Goal: Task Accomplishment & Management: Use online tool/utility

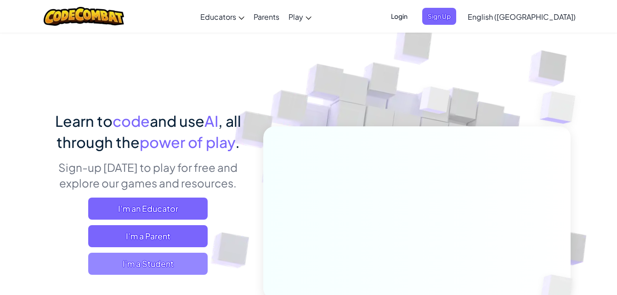
click at [174, 256] on span "I'm a Student" at bounding box center [147, 264] width 119 height 22
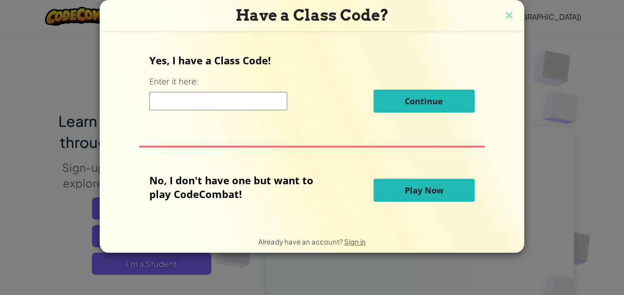
click at [188, 102] on input at bounding box center [218, 101] width 138 height 18
click at [192, 103] on input at bounding box center [218, 101] width 138 height 18
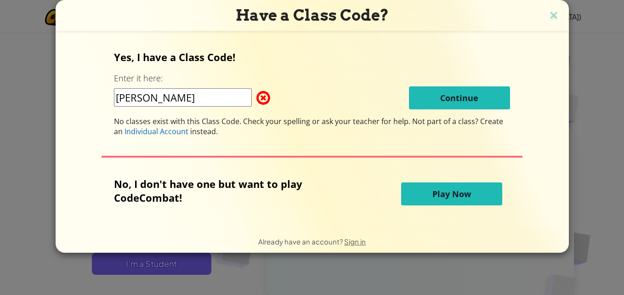
click at [197, 94] on input "[PERSON_NAME]" at bounding box center [183, 97] width 138 height 18
type input "p"
click at [201, 94] on input "123445" at bounding box center [183, 97] width 138 height 18
type input "1"
type input "h"
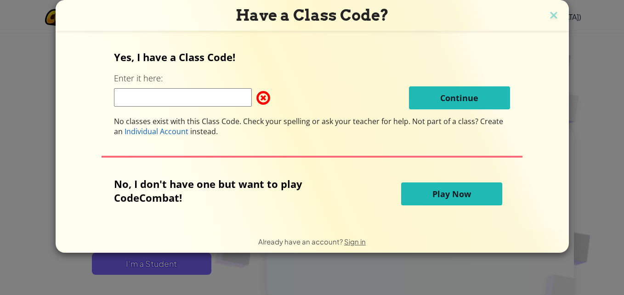
click at [468, 199] on button "Play Now" at bounding box center [451, 193] width 101 height 23
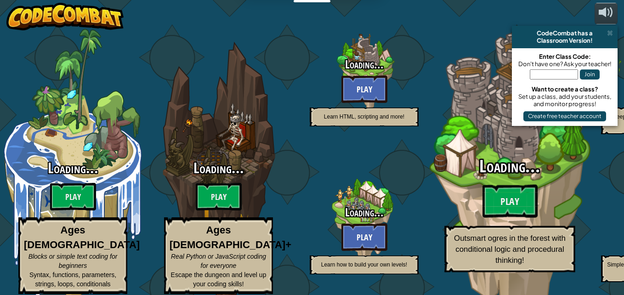
click at [455, 199] on div "Loading... Play Outsmart ogres in the forest with conditional logic and procedu…" at bounding box center [509, 214] width 175 height 115
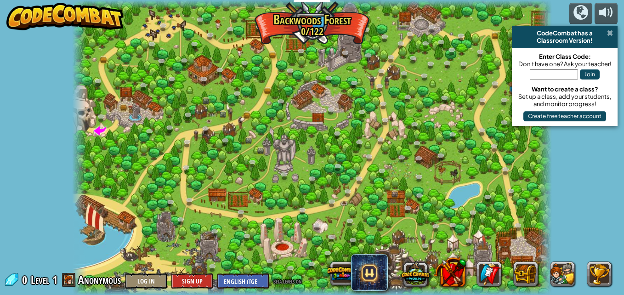
click at [611, 36] on span at bounding box center [610, 32] width 6 height 7
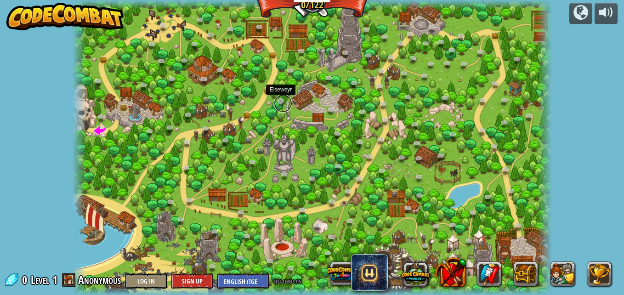
click at [289, 100] on link at bounding box center [283, 103] width 18 height 18
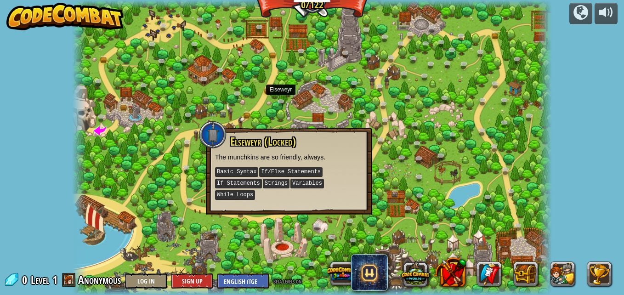
click at [245, 160] on p "The munchkins are so friendly, always." at bounding box center [289, 156] width 148 height 9
click at [212, 135] on div at bounding box center [213, 135] width 28 height 28
click at [392, 191] on link at bounding box center [397, 194] width 18 height 18
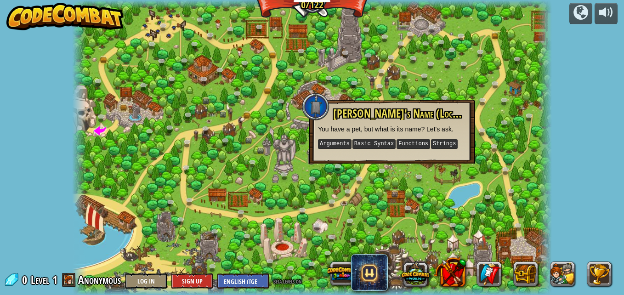
click at [400, 176] on div at bounding box center [312, 147] width 480 height 295
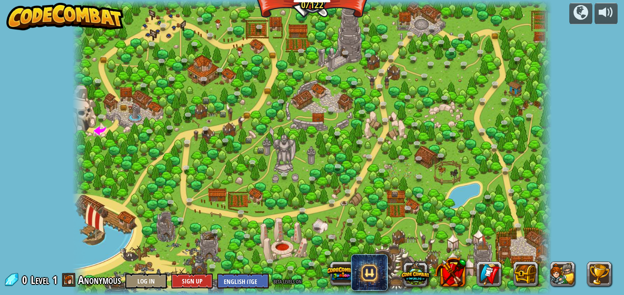
click at [359, 214] on div at bounding box center [312, 147] width 480 height 295
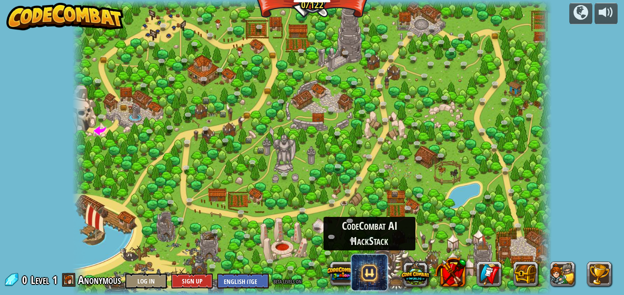
click at [370, 272] on span at bounding box center [369, 272] width 37 height 37
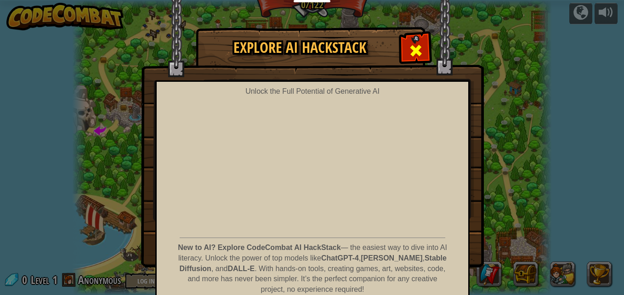
click at [411, 53] on span at bounding box center [415, 50] width 15 height 15
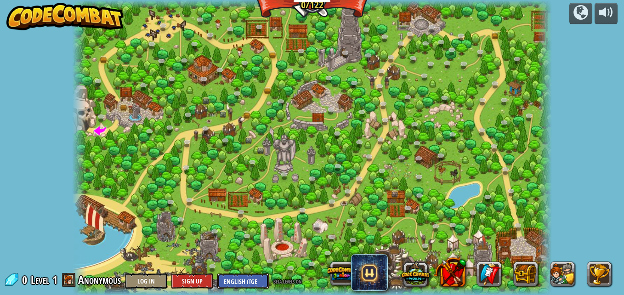
click at [253, 274] on select "English ([GEOGRAPHIC_DATA]) English ([GEOGRAPHIC_DATA]) 简体中文 繁體中文 русский españ…" at bounding box center [242, 280] width 51 height 15
click at [362, 39] on div at bounding box center [312, 147] width 480 height 295
drag, startPoint x: 170, startPoint y: 49, endPoint x: 229, endPoint y: 48, distance: 59.3
click at [181, 53] on div at bounding box center [312, 147] width 480 height 295
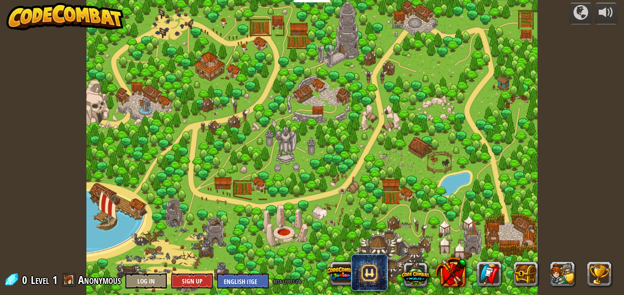
click at [214, 171] on div at bounding box center [311, 147] width 451 height 295
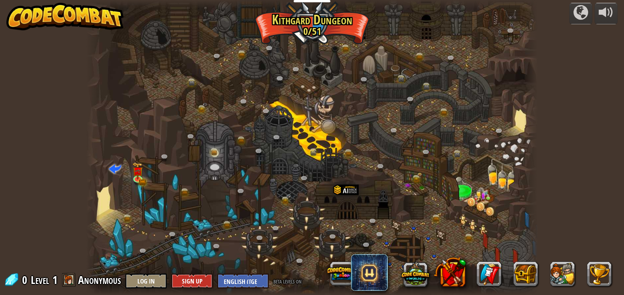
click at [291, 62] on div at bounding box center [311, 147] width 451 height 295
click at [139, 166] on img at bounding box center [137, 166] width 11 height 23
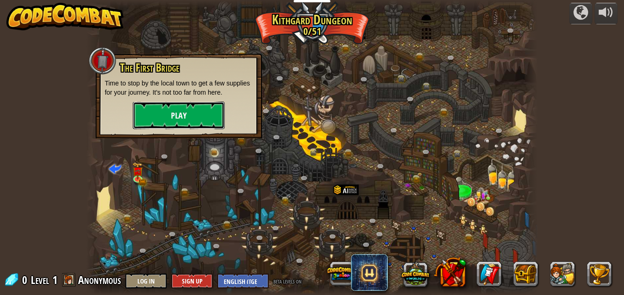
click at [178, 110] on button "Play" at bounding box center [179, 115] width 92 height 28
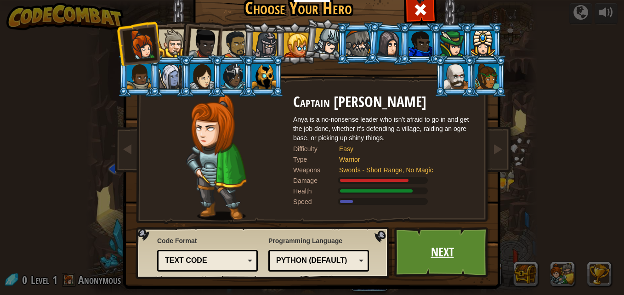
click at [438, 254] on link "Next" at bounding box center [442, 252] width 96 height 51
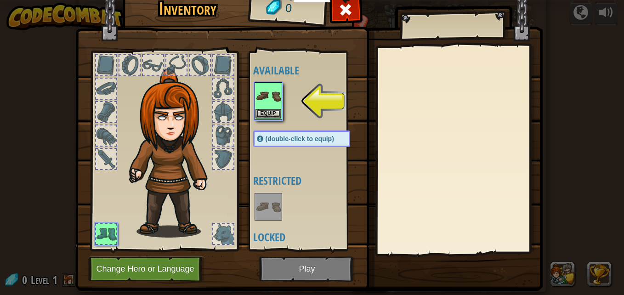
click at [271, 100] on img at bounding box center [268, 96] width 26 height 26
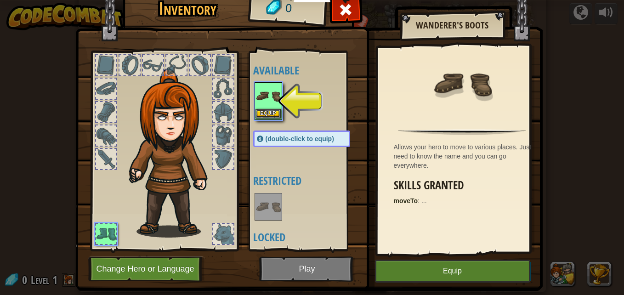
click at [271, 100] on img at bounding box center [268, 96] width 26 height 26
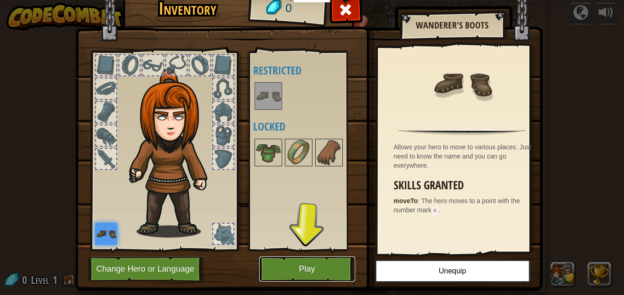
click at [300, 274] on button "Play" at bounding box center [307, 268] width 96 height 25
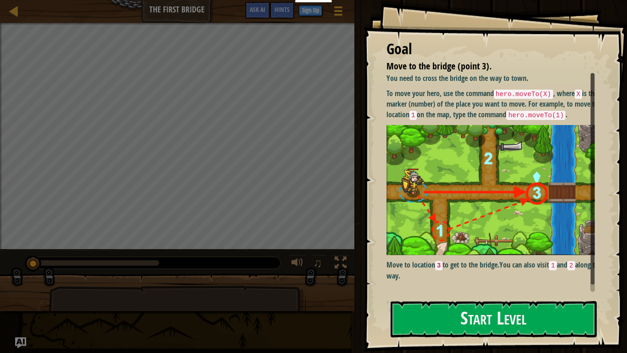
click at [469, 147] on img at bounding box center [494, 190] width 215 height 130
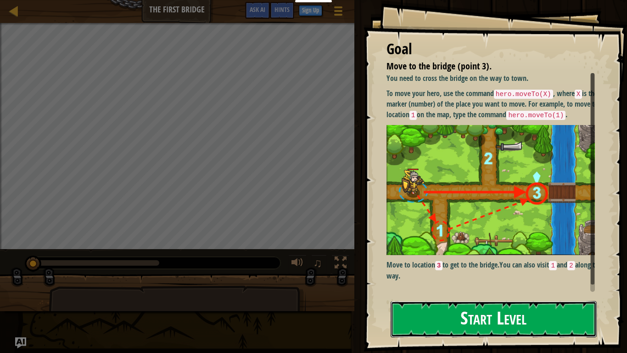
click at [458, 294] on button "Start Level" at bounding box center [494, 319] width 206 height 36
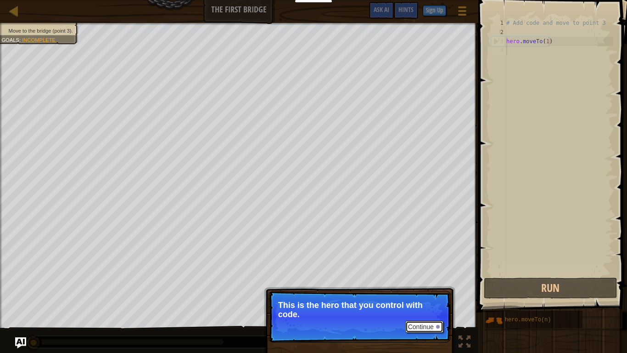
click at [417, 294] on button "Continue" at bounding box center [425, 327] width 38 height 12
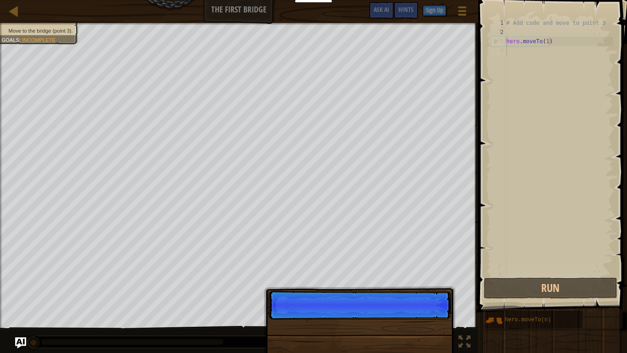
scroll to position [4, 0]
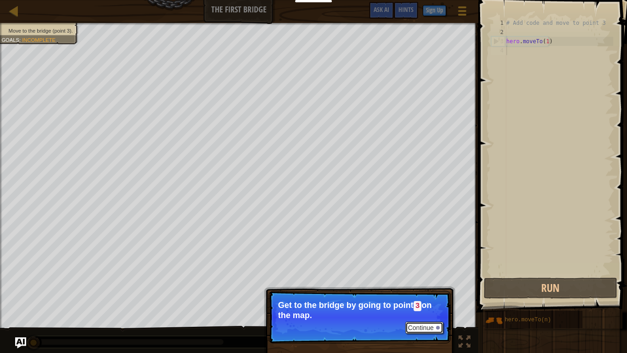
click at [428, 294] on button "Continue" at bounding box center [425, 327] width 38 height 12
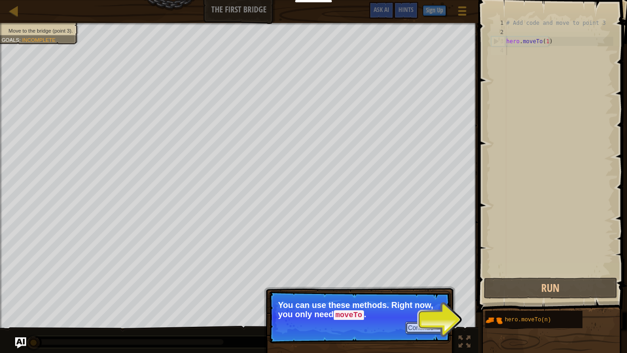
click at [438, 294] on button "Continue" at bounding box center [425, 327] width 38 height 12
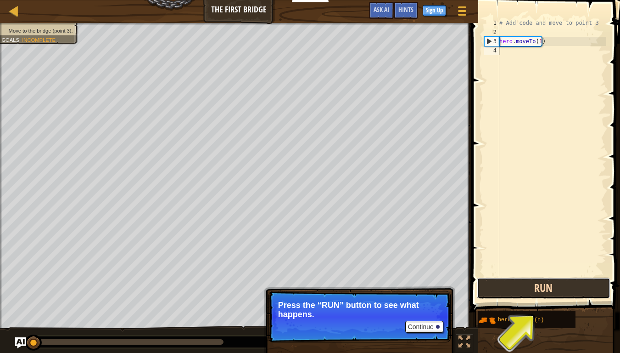
click at [548, 287] on button "Run" at bounding box center [544, 287] width 134 height 21
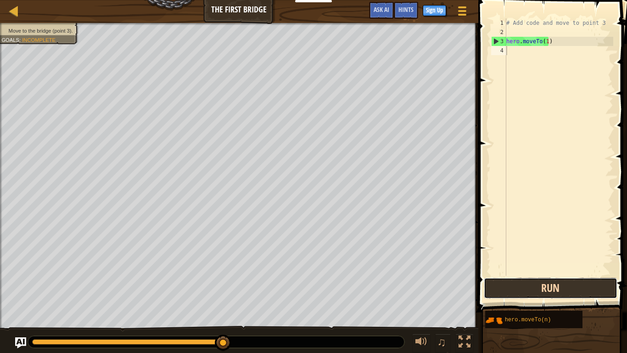
click at [497, 288] on button "Run" at bounding box center [551, 287] width 134 height 21
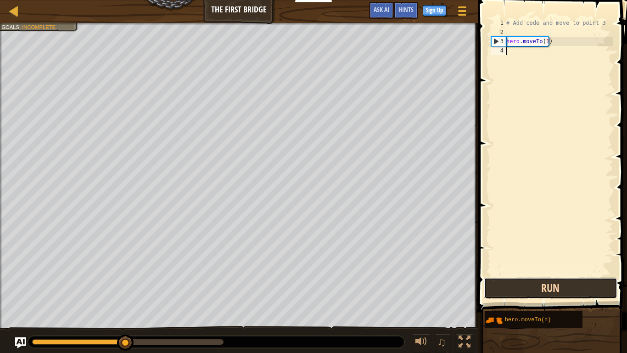
click at [497, 288] on button "Run" at bounding box center [551, 287] width 134 height 21
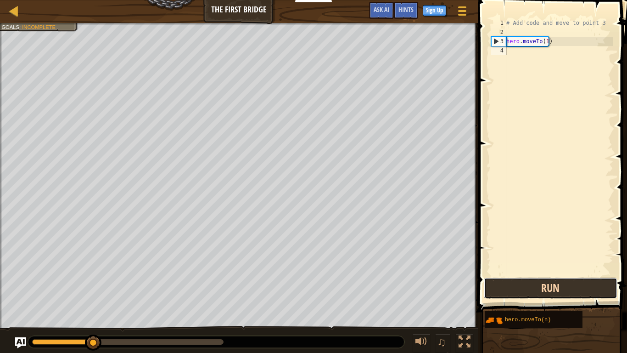
click at [497, 288] on button "Run" at bounding box center [551, 287] width 134 height 21
click at [497, 288] on button "Running" at bounding box center [551, 287] width 134 height 21
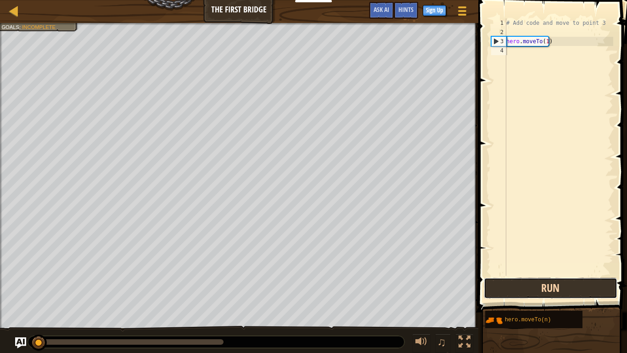
click at [497, 288] on button "Run" at bounding box center [551, 287] width 134 height 21
click at [497, 288] on button "Running" at bounding box center [551, 287] width 134 height 21
click at [497, 288] on button "Run" at bounding box center [551, 287] width 134 height 21
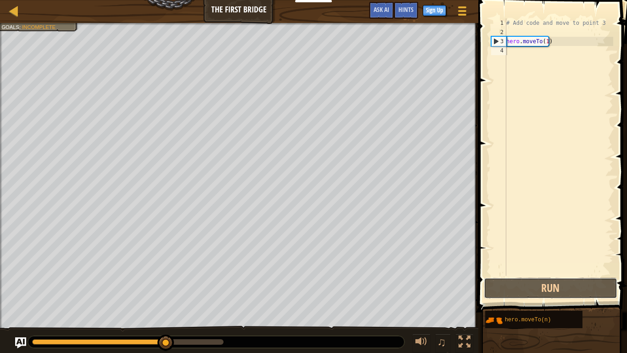
drag, startPoint x: 573, startPoint y: 278, endPoint x: 579, endPoint y: 274, distance: 7.0
click at [579, 274] on div "1 2 3 4 # Add code and move to point 3 hero . moveTo ( 1 ) הההההההההההההההההההה…" at bounding box center [552, 174] width 152 height 339
click at [579, 274] on div "# Add code and move to point 3 hero . moveTo ( 1 )" at bounding box center [559, 156] width 109 height 276
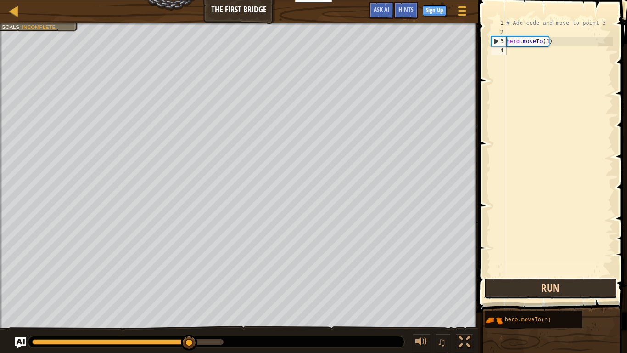
click at [567, 290] on button "Run" at bounding box center [551, 287] width 134 height 21
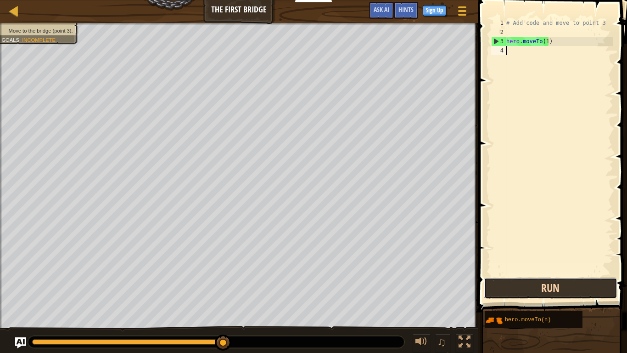
click at [567, 290] on button "Run" at bounding box center [551, 287] width 134 height 21
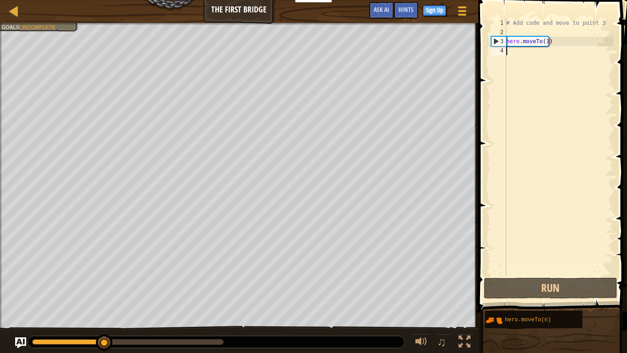
click at [513, 264] on div "# Add code and move to point 3 hero . moveTo ( 1 )" at bounding box center [559, 156] width 109 height 276
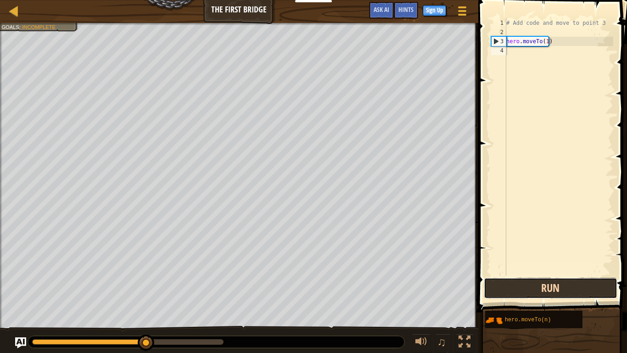
click at [526, 293] on button "Run" at bounding box center [551, 287] width 134 height 21
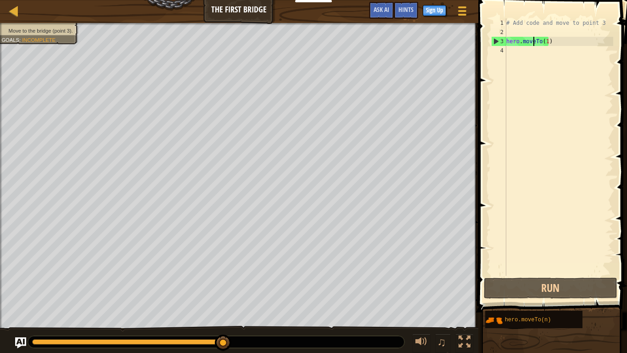
click at [533, 44] on div "# Add code and move to point 3 hero . moveTo ( 1 )" at bounding box center [559, 156] width 109 height 276
click at [530, 45] on div "# Add code and move to point 3 hero . moveTo ( 1 )" at bounding box center [559, 156] width 109 height 276
click at [504, 34] on div "2" at bounding box center [498, 32] width 15 height 9
type textarea "hero.moveTo(1)"
click at [504, 34] on div "2" at bounding box center [498, 32] width 15 height 9
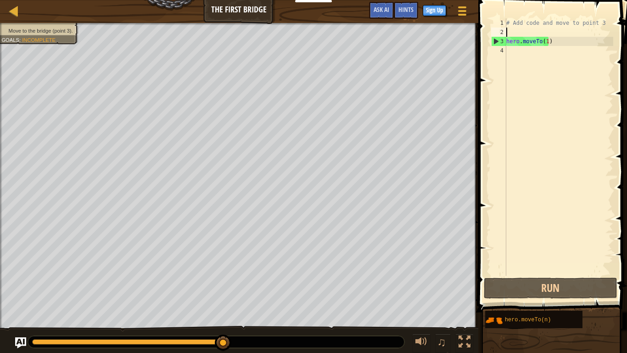
type textarea "hero.moveTo(1)"
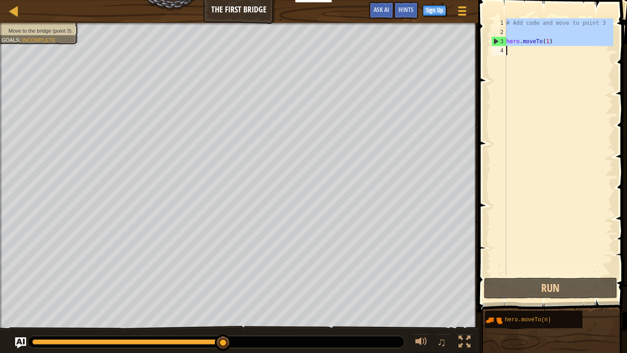
drag, startPoint x: 504, startPoint y: 34, endPoint x: 510, endPoint y: 30, distance: 6.4
click at [510, 30] on div "hero.moveTo(1) 1 2 3 4 # Add code and move to point 3 hero . moveTo ( 1 ) ההההה…" at bounding box center [552, 146] width 124 height 257
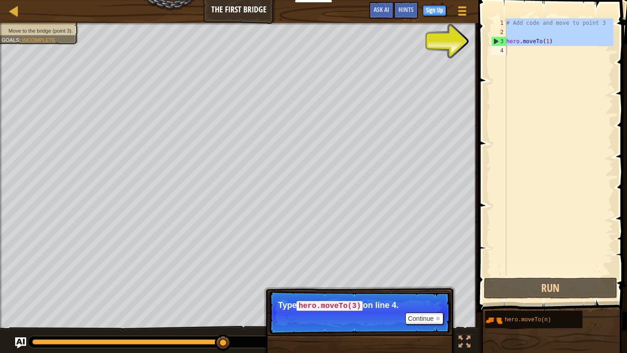
click at [490, 38] on div "hero.moveTo(1) 1 2 3 4 # Add code and move to point 3 hero . moveTo ( 1 ) ההההה…" at bounding box center [552, 146] width 124 height 257
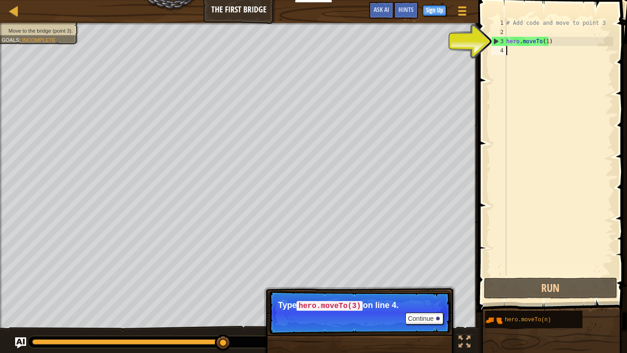
click at [497, 43] on div "3" at bounding box center [499, 41] width 15 height 9
click at [311, 176] on div "Map The First Bridge Game Menu Done Sign Up Hints Ask AI 1 הההההההההההההההההההה…" at bounding box center [313, 176] width 627 height 353
type textarea "hero.moveTo(1)"
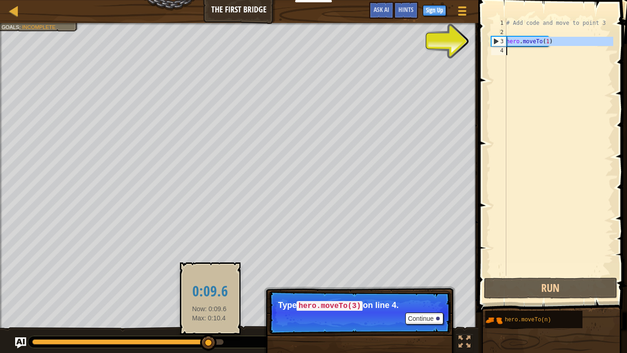
click at [209, 294] on div at bounding box center [120, 342] width 177 height 6
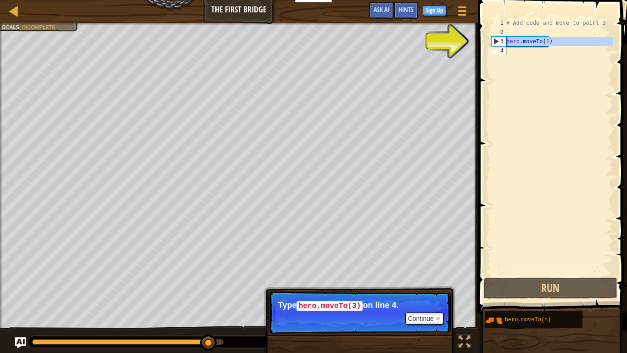
drag, startPoint x: 185, startPoint y: 338, endPoint x: 296, endPoint y: 352, distance: 112.1
click at [155, 294] on div "♫" at bounding box center [239, 340] width 479 height 28
click at [198, 294] on div at bounding box center [216, 342] width 377 height 12
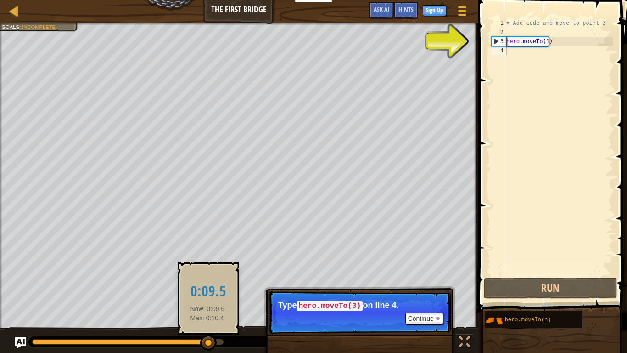
drag, startPoint x: 198, startPoint y: 338, endPoint x: 208, endPoint y: 342, distance: 10.2
click at [208, 294] on div at bounding box center [216, 342] width 377 height 12
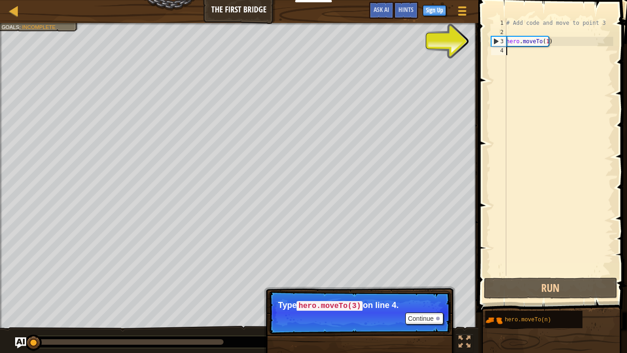
drag, startPoint x: 213, startPoint y: 340, endPoint x: 0, endPoint y: 209, distance: 249.9
click at [0, 241] on div "Move to the bridge (point 3). Goals : Incomplete ♫ Anya 11 x: 5 y: 15 x: 10 y: …" at bounding box center [313, 188] width 627 height 330
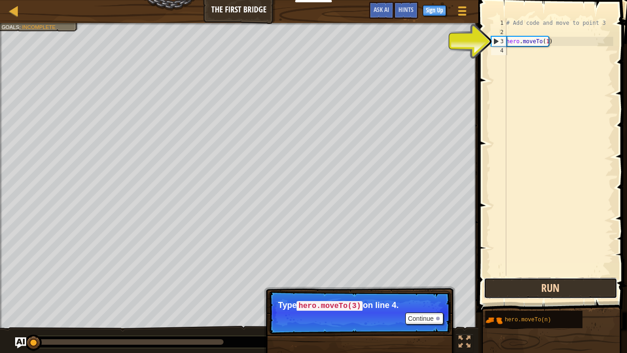
click at [491, 282] on button "Run" at bounding box center [551, 287] width 134 height 21
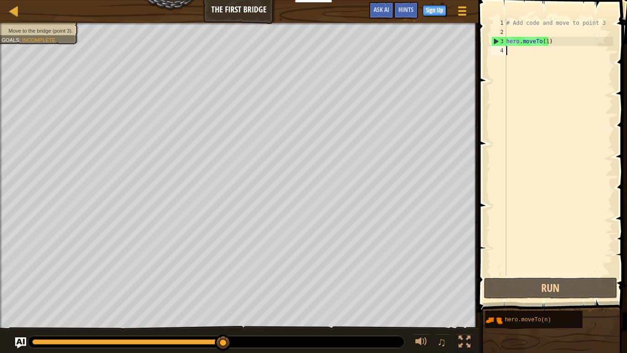
click at [421, 167] on div "Move to the bridge (point 3). Goals : Incomplete ♫ Anya 11 x: 10 y: 6 No target…" at bounding box center [313, 188] width 627 height 330
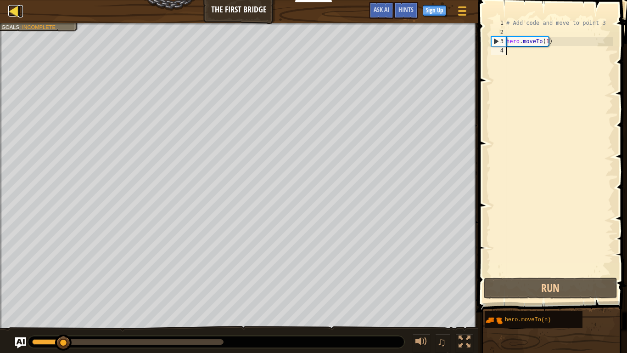
click at [10, 16] on div at bounding box center [13, 10] width 11 height 11
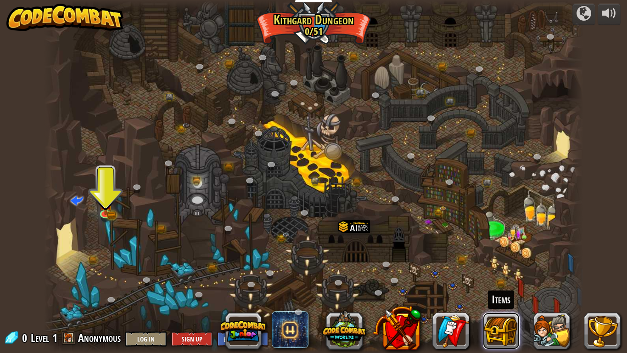
click at [495, 294] on button at bounding box center [501, 330] width 37 height 37
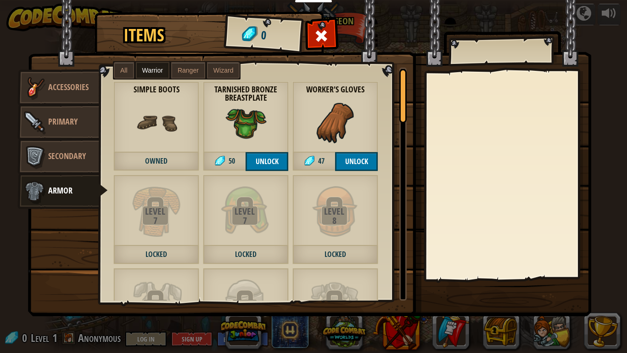
click at [158, 160] on span "Owned" at bounding box center [156, 161] width 86 height 19
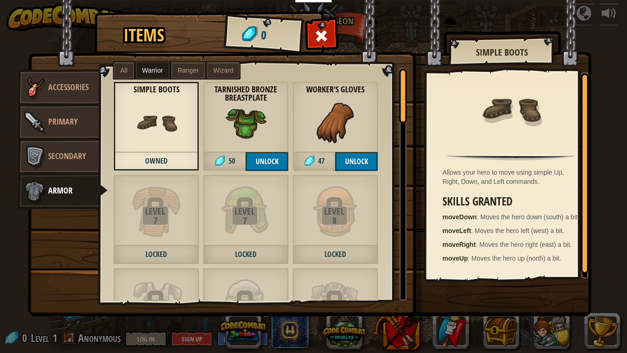
click at [519, 103] on img at bounding box center [511, 109] width 60 height 60
click at [521, 52] on h2 "Simple Boots" at bounding box center [502, 52] width 86 height 10
click at [506, 48] on h2 "Simple Boots" at bounding box center [502, 52] width 86 height 10
click at [72, 116] on span "Primary" at bounding box center [62, 121] width 29 height 11
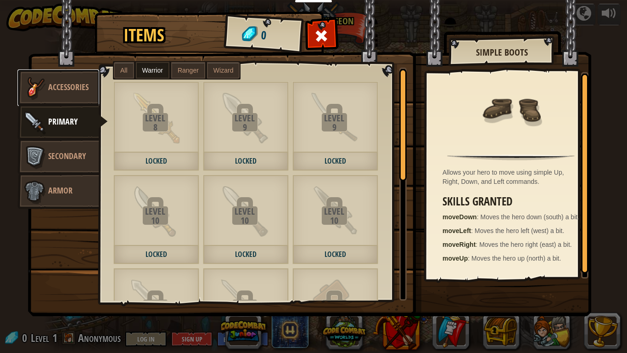
click at [64, 84] on span "Accessories" at bounding box center [68, 86] width 40 height 11
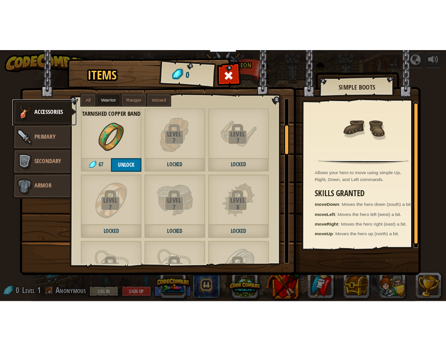
scroll to position [204, 0]
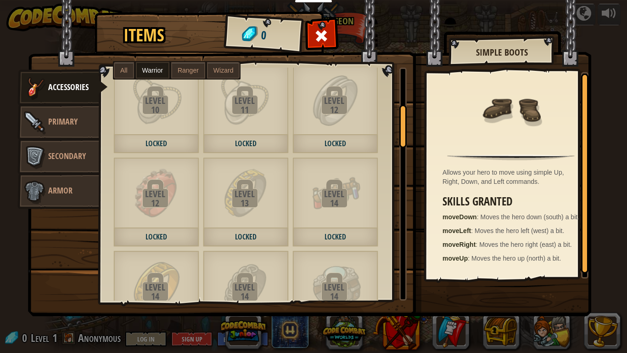
click at [485, 114] on img at bounding box center [511, 109] width 60 height 60
click at [496, 43] on div "Simple Boots" at bounding box center [502, 53] width 105 height 23
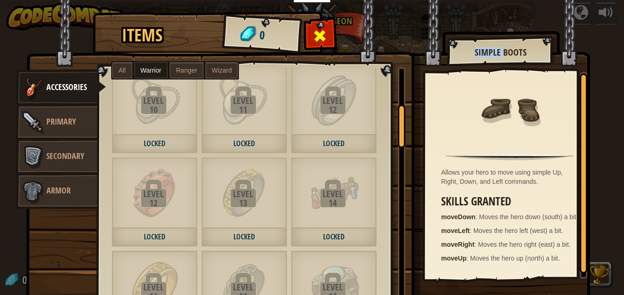
drag, startPoint x: 316, startPoint y: 19, endPoint x: 316, endPoint y: 28, distance: 9.2
click at [316, 15] on div "Items 0 Misc Accessories Primary Secondary Armor All Warrior Ranger Wizard Leve…" at bounding box center [311, 14] width 565 height 1
click at [324, 33] on div at bounding box center [319, 38] width 29 height 29
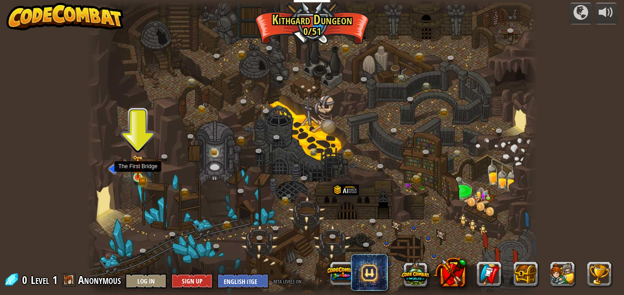
click at [139, 173] on img at bounding box center [137, 166] width 11 height 23
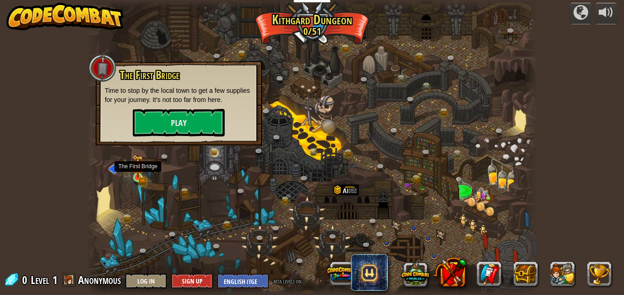
click at [139, 174] on img at bounding box center [137, 166] width 11 height 23
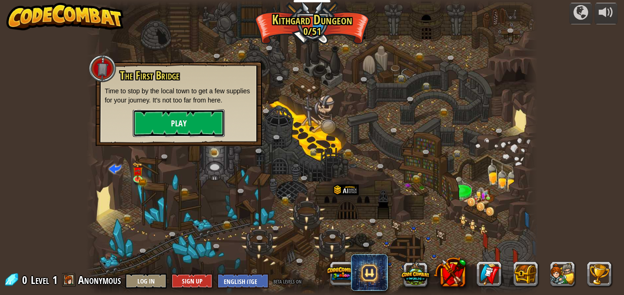
click at [182, 130] on button "Play" at bounding box center [179, 123] width 92 height 28
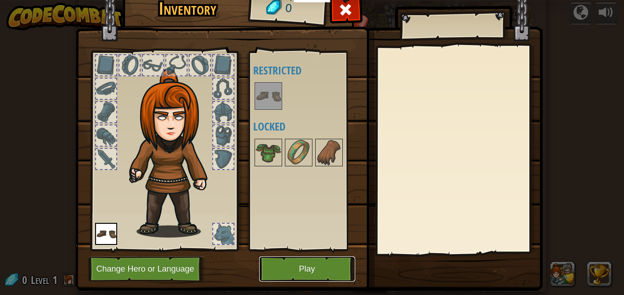
click at [271, 265] on button "Play" at bounding box center [307, 268] width 96 height 25
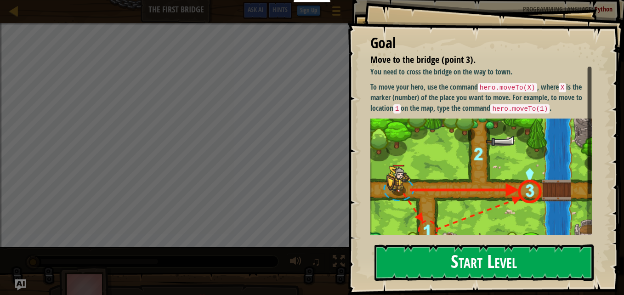
click at [415, 147] on div "Goal Move to the bridge (point 3). You need to cross the bridge on the way to t…" at bounding box center [485, 147] width 276 height 295
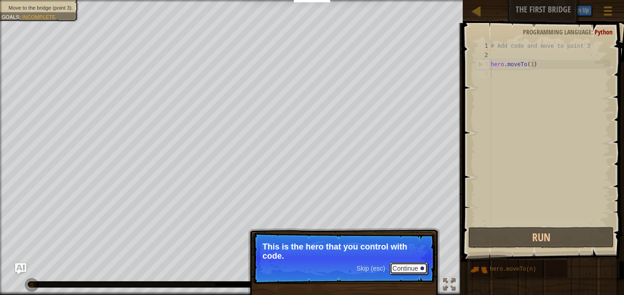
click at [416, 269] on button "Continue" at bounding box center [408, 268] width 38 height 12
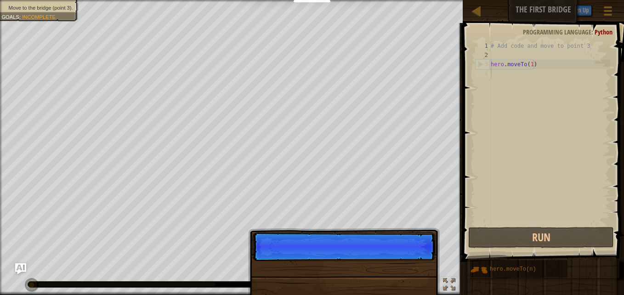
scroll to position [4, 0]
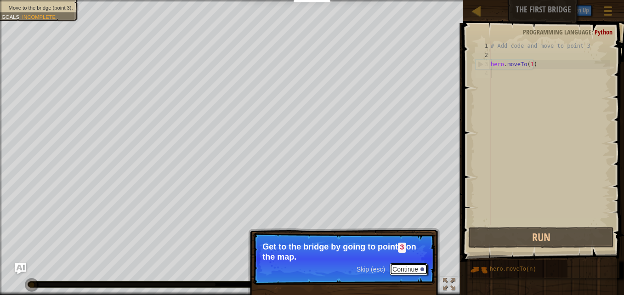
click at [406, 270] on button "Continue" at bounding box center [408, 269] width 38 height 12
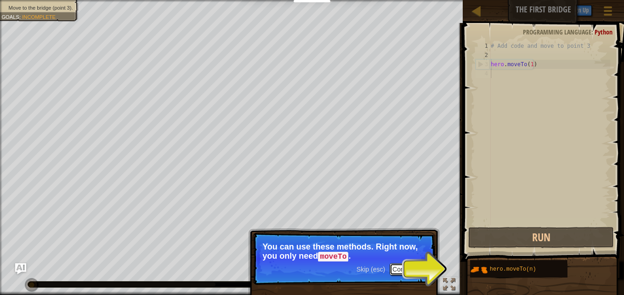
click at [422, 265] on button "Continue" at bounding box center [408, 269] width 38 height 12
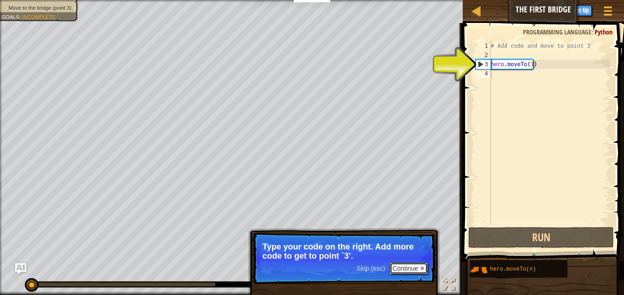
click at [402, 270] on button "Continue" at bounding box center [408, 268] width 38 height 12
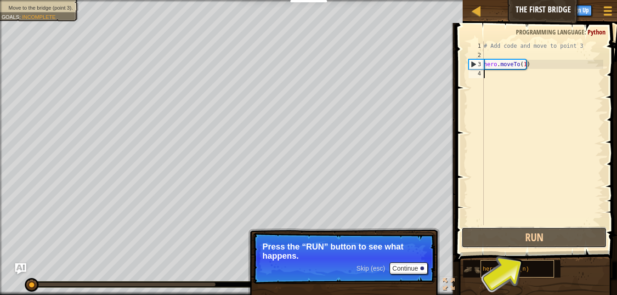
drag, startPoint x: 556, startPoint y: 227, endPoint x: 507, endPoint y: 264, distance: 61.0
click at [551, 238] on button "Run" at bounding box center [534, 237] width 146 height 21
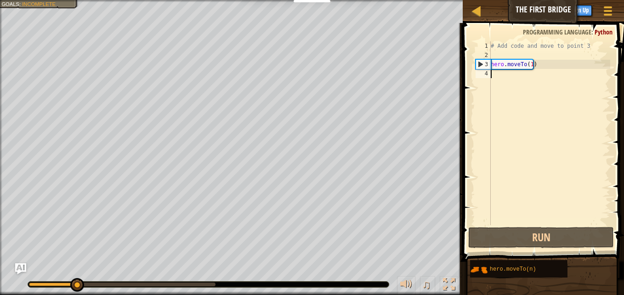
click at [482, 65] on div "3" at bounding box center [483, 64] width 15 height 9
click at [488, 63] on div "3" at bounding box center [483, 64] width 15 height 9
click at [528, 62] on div "# Add code and move to point 3 hero . moveTo ( 1 )" at bounding box center [549, 142] width 121 height 202
click at [530, 63] on div "# Add code and move to point 3 hero . moveTo ( 1 )" at bounding box center [549, 142] width 121 height 202
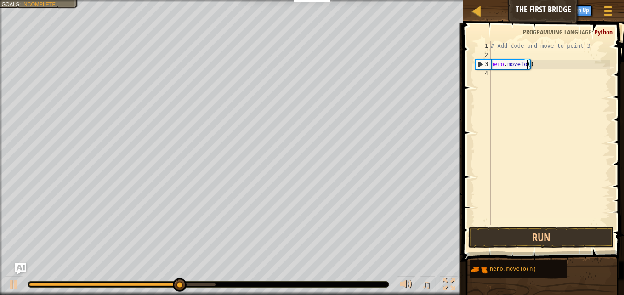
scroll to position [4, 3]
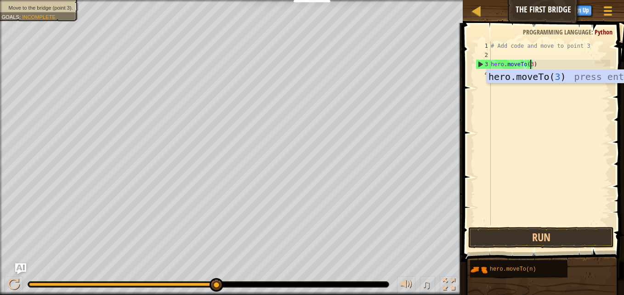
type textarea "hero.moveTo(3)"
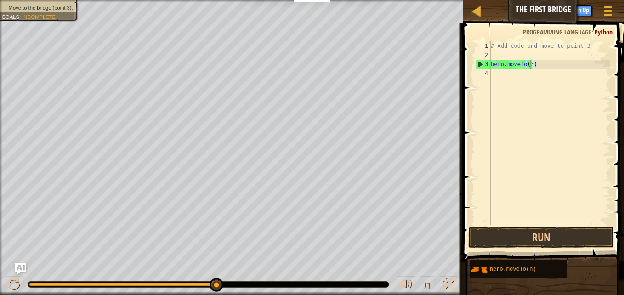
click at [34, 282] on div at bounding box center [208, 285] width 361 height 6
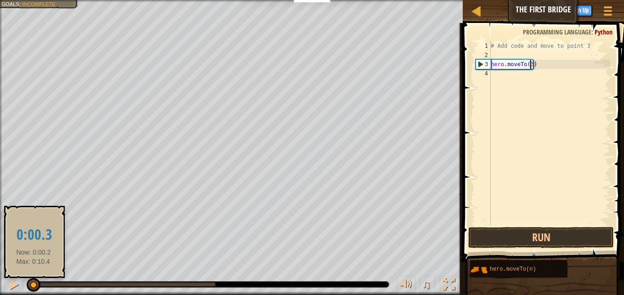
click at [33, 282] on div at bounding box center [31, 284] width 4 height 4
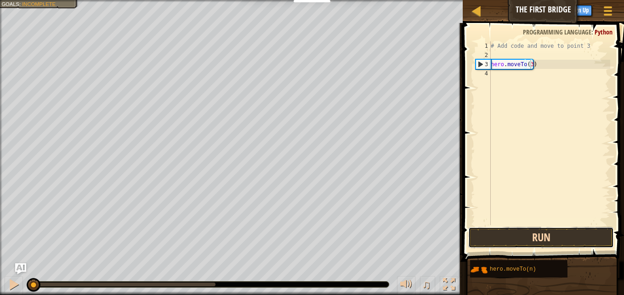
click at [486, 240] on button "Run" at bounding box center [541, 237] width 146 height 21
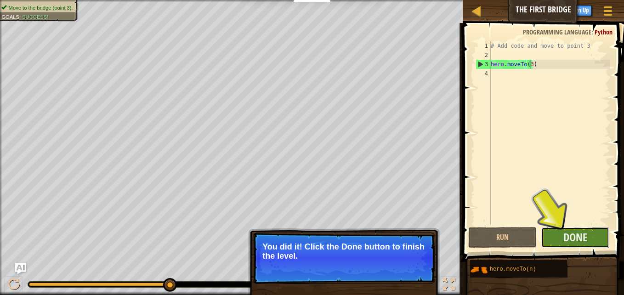
click at [559, 237] on button "Done" at bounding box center [575, 237] width 68 height 21
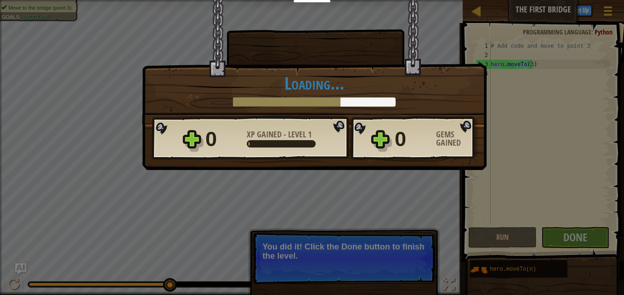
click at [411, 226] on div "× Those people are careless and forget that the Great Forest can be dangerous. …" at bounding box center [312, 147] width 624 height 295
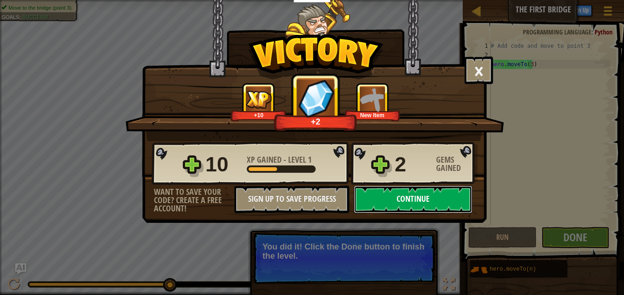
click at [436, 202] on button "Continue" at bounding box center [413, 200] width 118 height 28
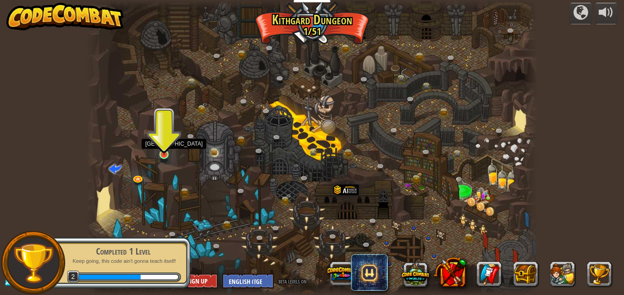
click at [163, 155] on img at bounding box center [164, 143] width 11 height 24
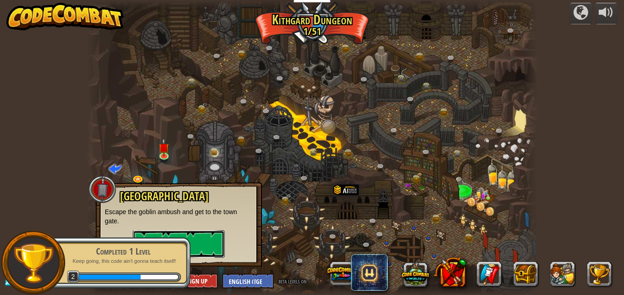
click at [211, 238] on button "Play" at bounding box center [179, 244] width 92 height 28
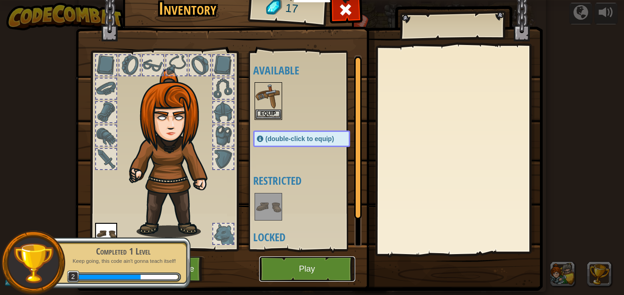
click at [286, 266] on button "Play" at bounding box center [307, 268] width 96 height 25
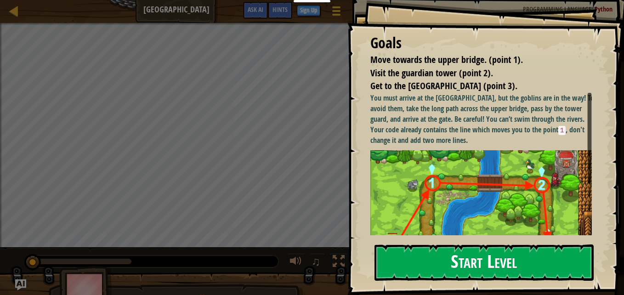
click at [499, 180] on div "Goals Move towards the upper bridge. (point 1). Visit the [GEOGRAPHIC_DATA] (po…" at bounding box center [485, 147] width 276 height 295
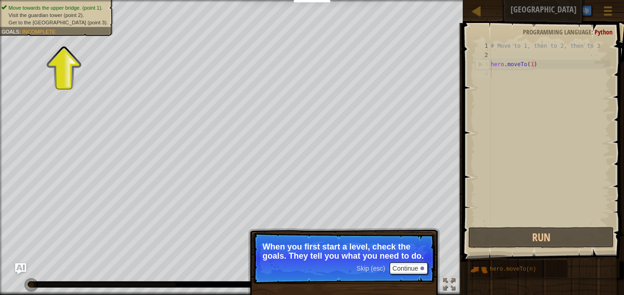
click at [529, 67] on div "# Move to 1, then to 2, then to 3 hero . moveTo ( 1 )" at bounding box center [549, 142] width 121 height 202
click at [415, 271] on button "Continue" at bounding box center [408, 268] width 38 height 12
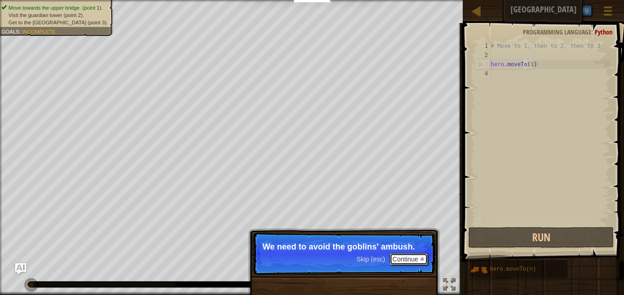
click at [404, 260] on button "Continue" at bounding box center [408, 259] width 38 height 12
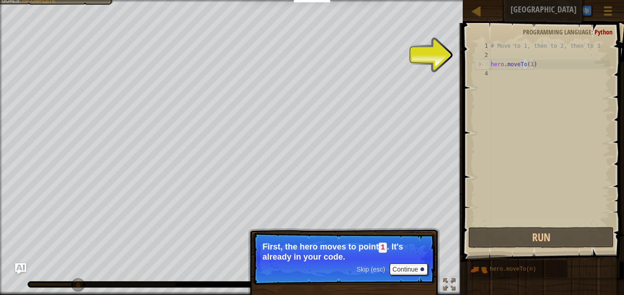
click at [404, 260] on p "First, the hero moves to point 1 . It's already in your code." at bounding box center [343, 251] width 163 height 19
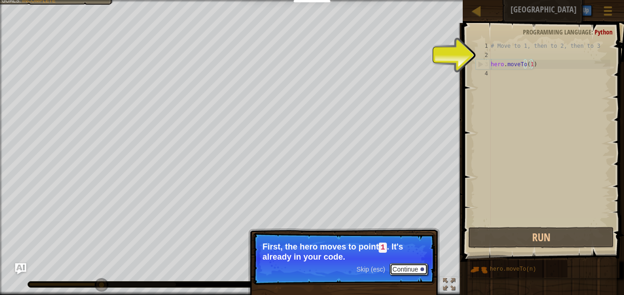
click at [405, 272] on button "Continue" at bounding box center [408, 269] width 38 height 12
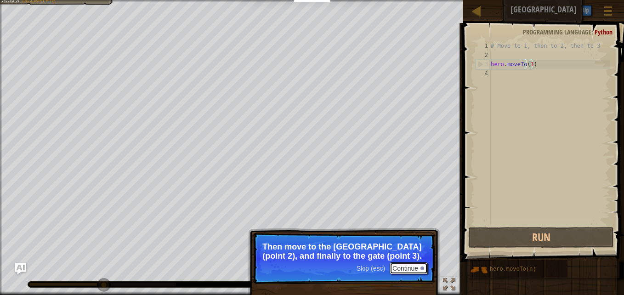
click at [404, 272] on button "Continue" at bounding box center [408, 268] width 38 height 12
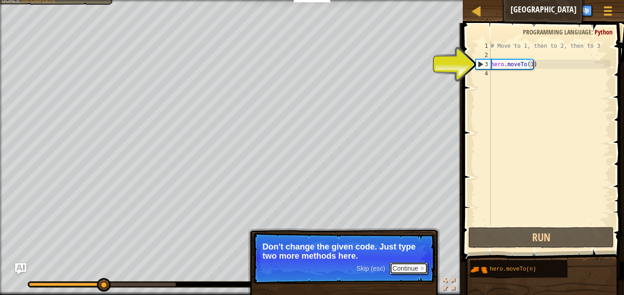
click at [406, 266] on button "Continue" at bounding box center [408, 268] width 38 height 12
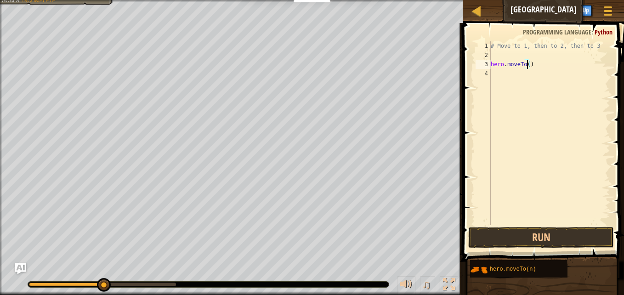
scroll to position [4, 3]
click at [551, 229] on button "Run" at bounding box center [541, 237] width 146 height 21
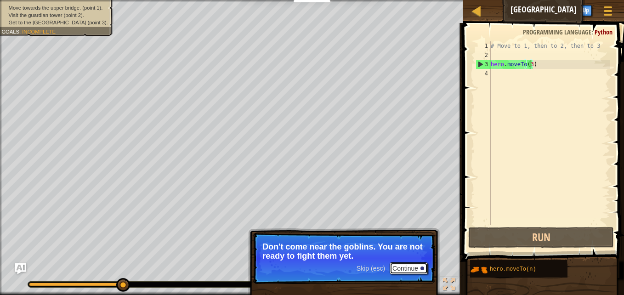
click at [404, 266] on button "Continue" at bounding box center [408, 268] width 38 height 12
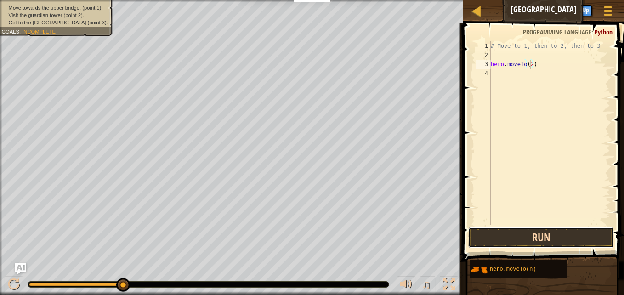
click at [502, 238] on button "Run" at bounding box center [541, 237] width 146 height 21
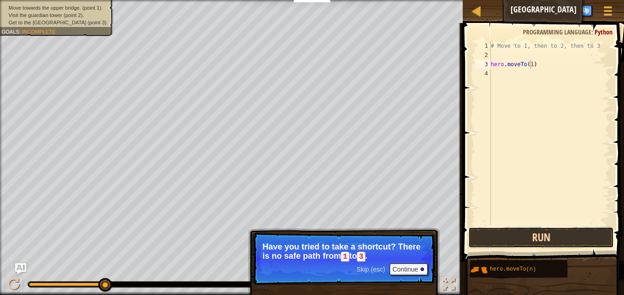
click at [489, 234] on button "Run" at bounding box center [541, 237] width 146 height 21
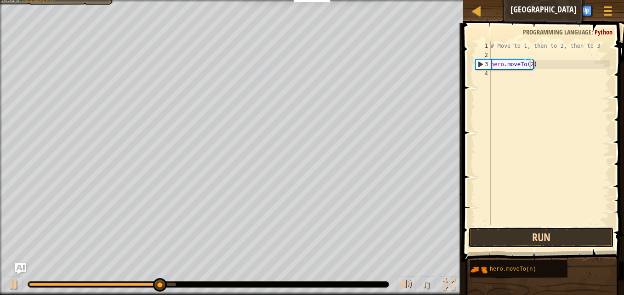
click at [568, 231] on button "Run" at bounding box center [541, 237] width 146 height 21
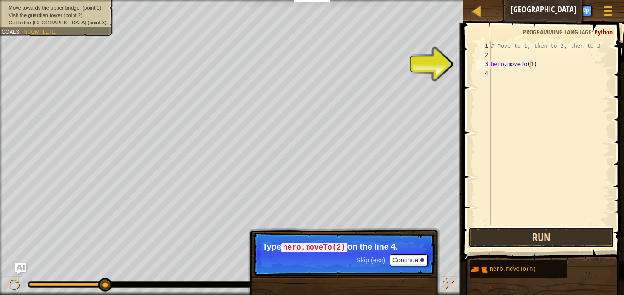
click at [517, 236] on button "Run" at bounding box center [541, 237] width 146 height 21
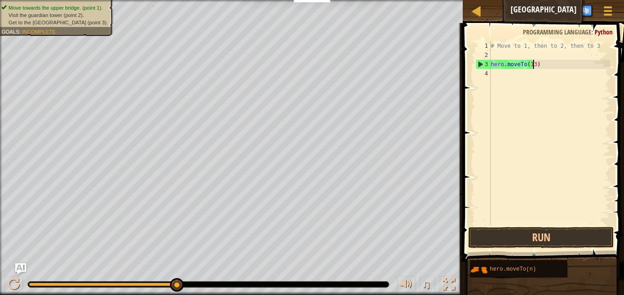
type textarea "hero.moveTo(1)"
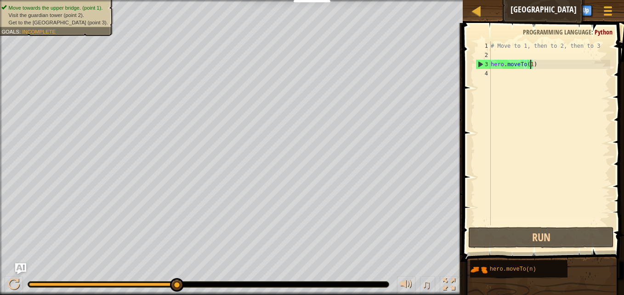
click at [555, 85] on div "# Move to 1, then to 2, then to 3 hero . moveTo ( 1 )" at bounding box center [549, 142] width 121 height 202
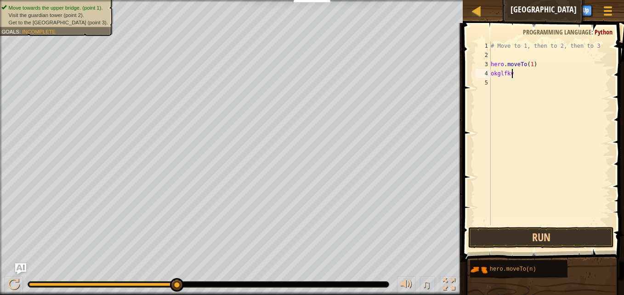
scroll to position [4, 0]
type textarea "o"
type textarea "h"
